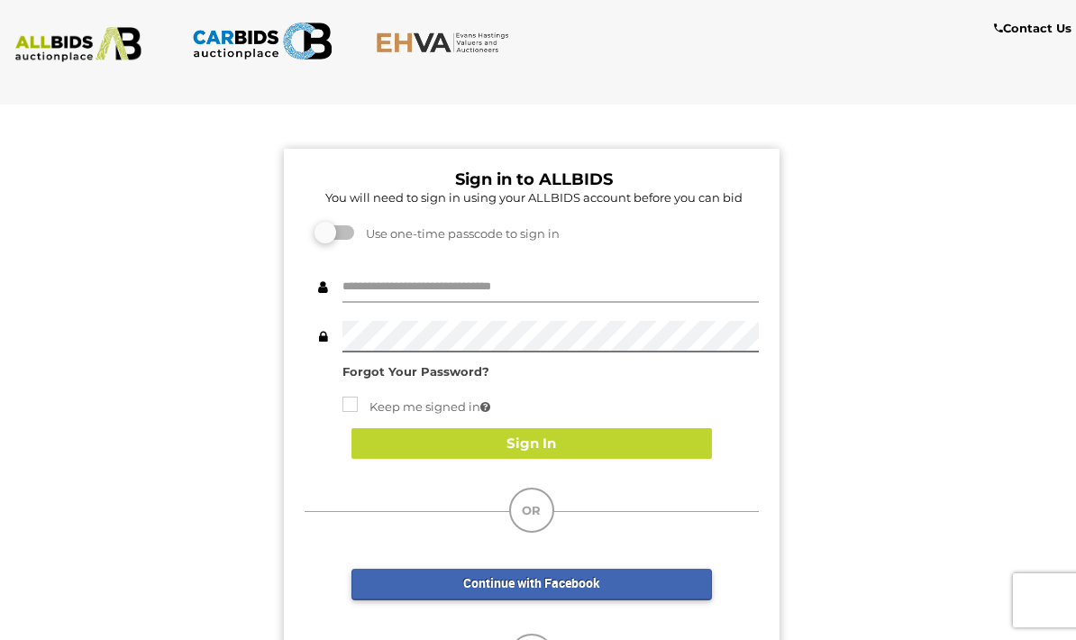
click at [565, 284] on input "text" at bounding box center [550, 287] width 416 height 32
type input "**********"
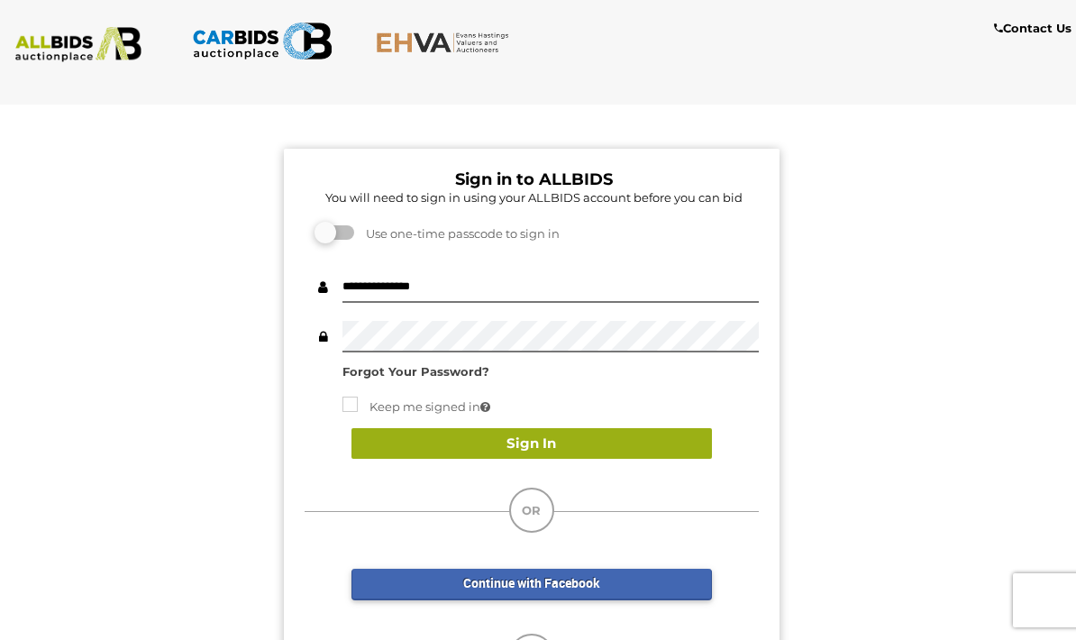
click at [579, 450] on button "Sign In" at bounding box center [531, 444] width 360 height 32
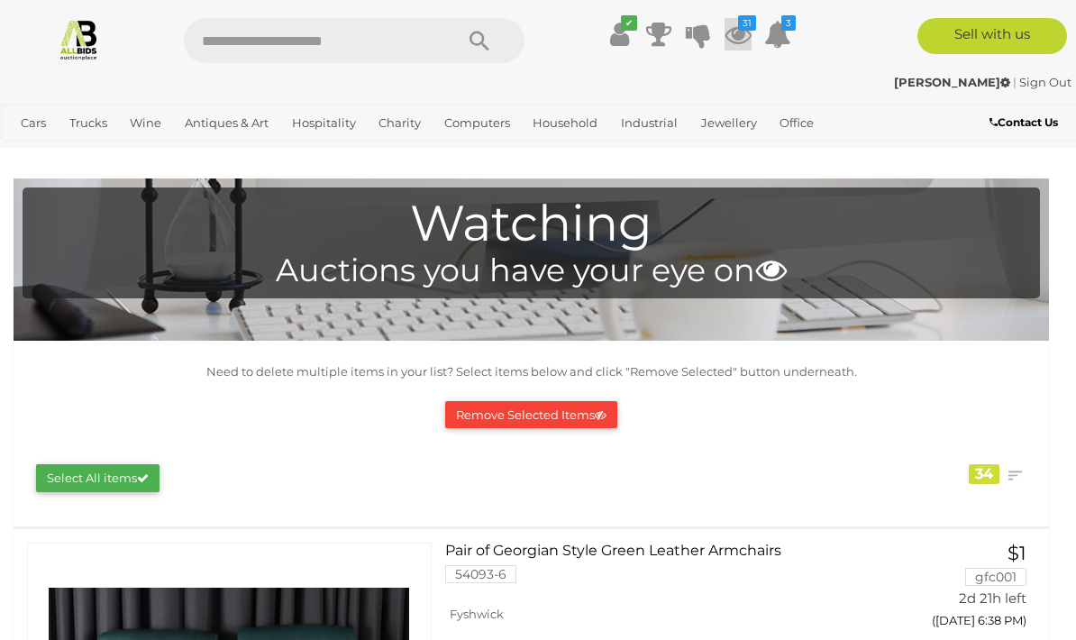
click at [743, 33] on icon at bounding box center [738, 34] width 27 height 32
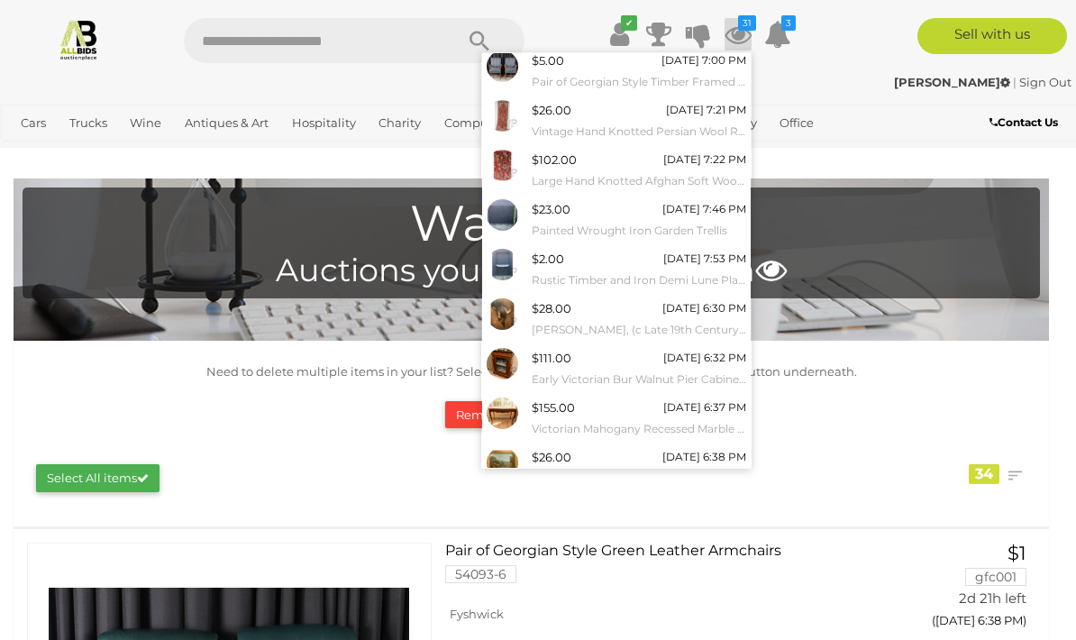
scroll to position [103, 0]
click at [599, 497] on link "View All" at bounding box center [616, 509] width 269 height 32
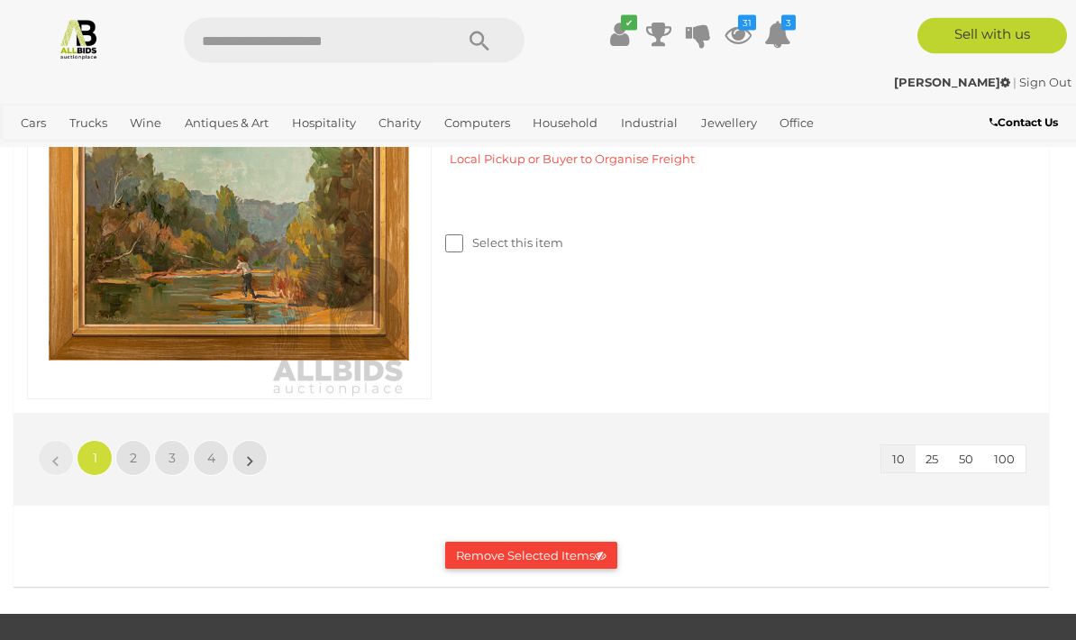
scroll to position [3941, 0]
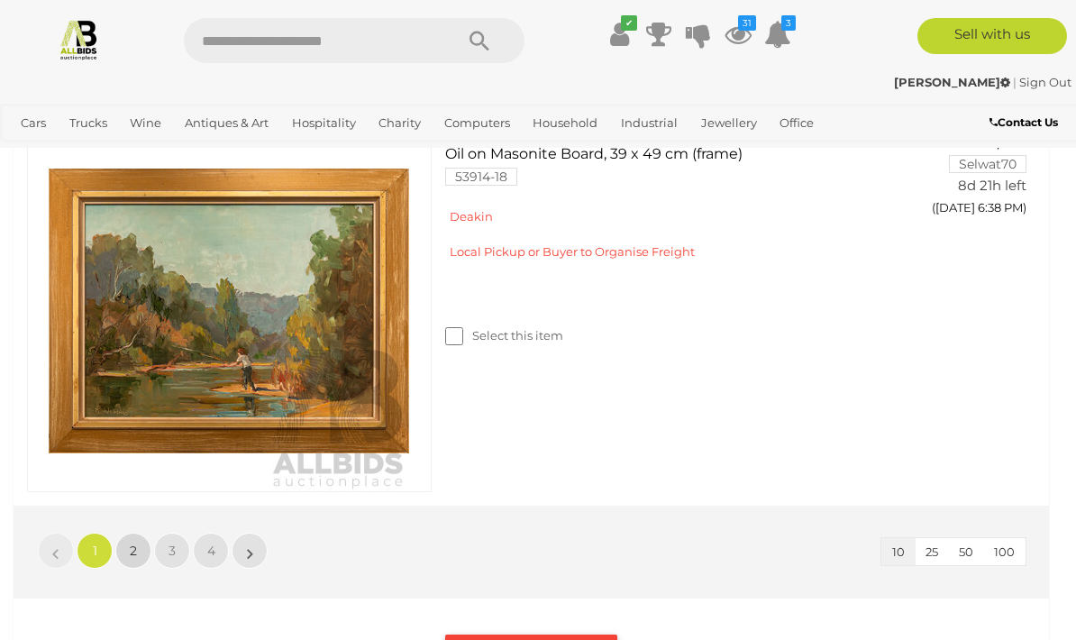
click at [127, 542] on link "2" at bounding box center [133, 551] width 36 height 36
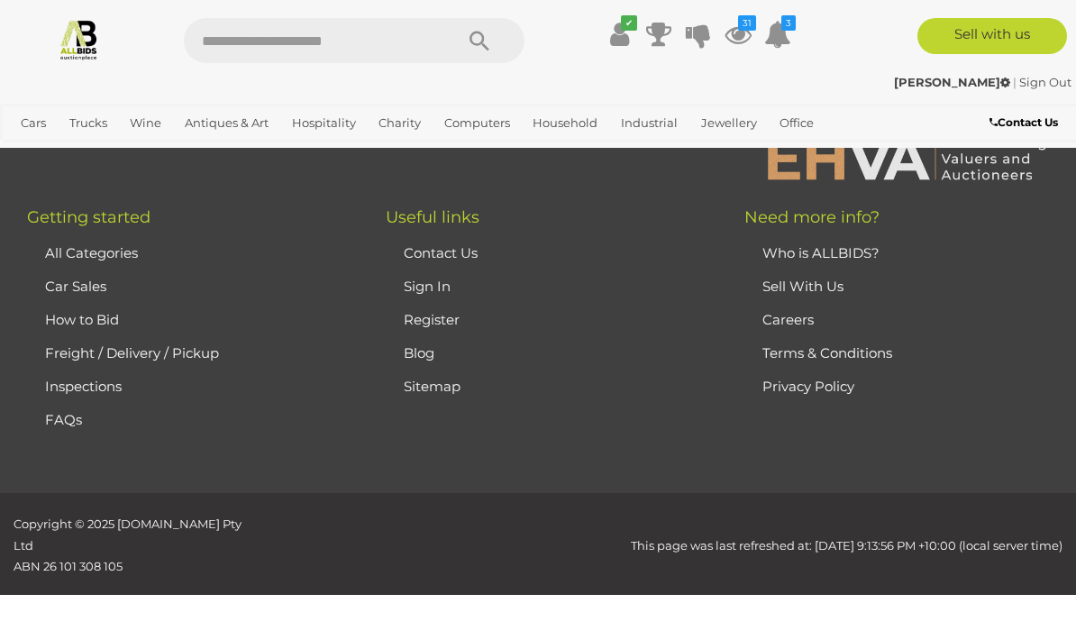
scroll to position [922, 0]
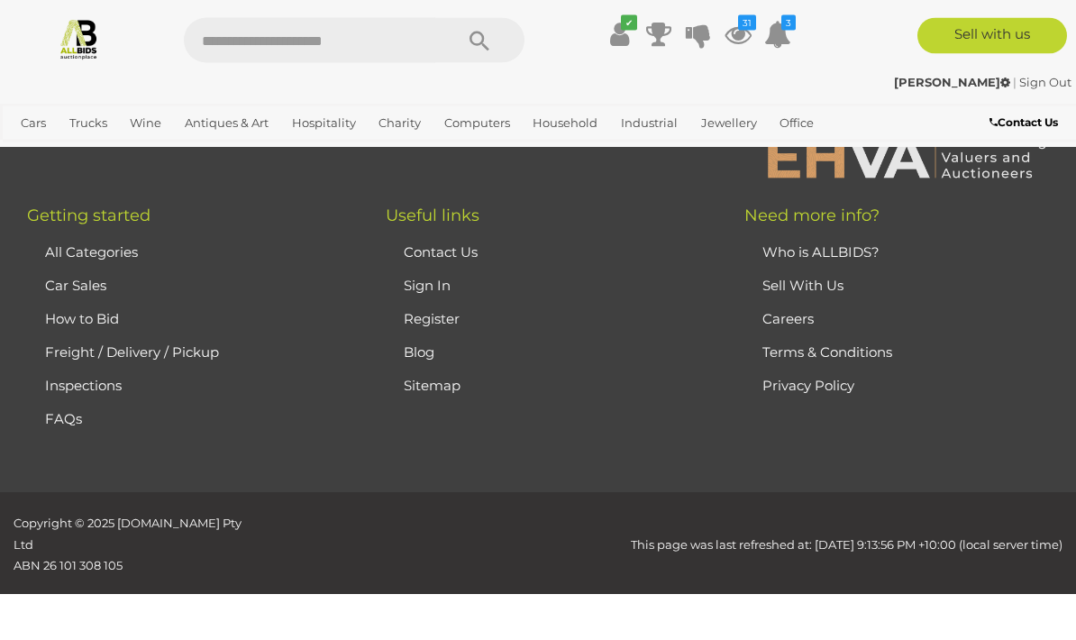
scroll to position [4467, 0]
